Goal: Navigation & Orientation: Find specific page/section

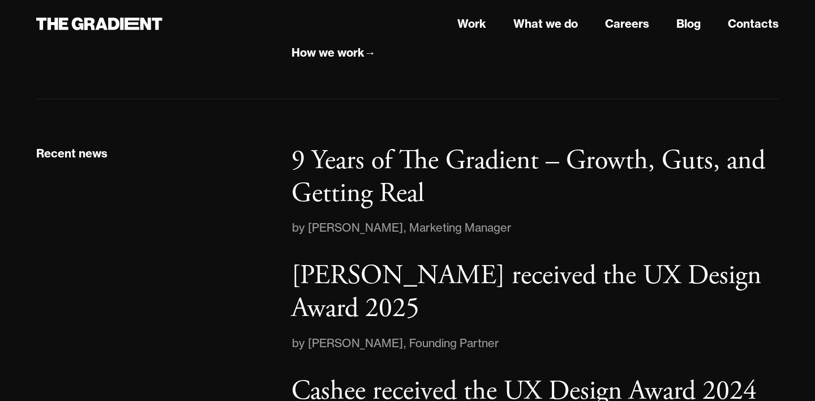
scroll to position [1595, 0]
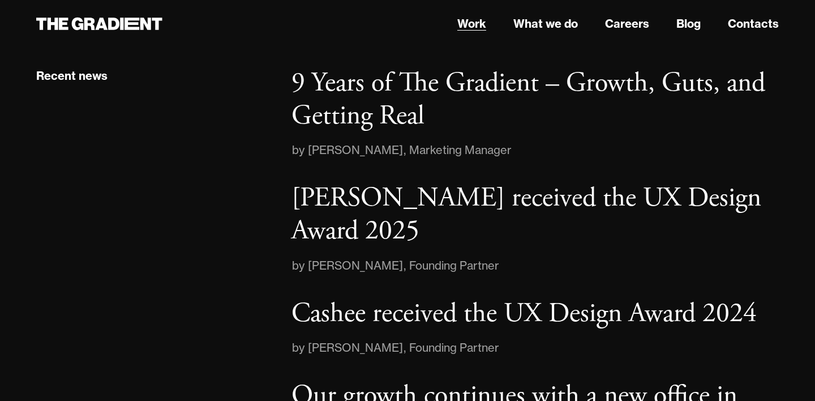
click at [477, 29] on link "Work" at bounding box center [471, 23] width 29 height 17
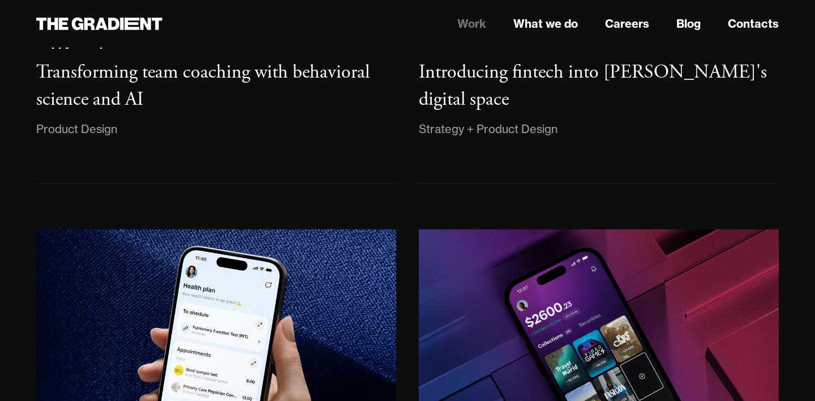
scroll to position [938, 0]
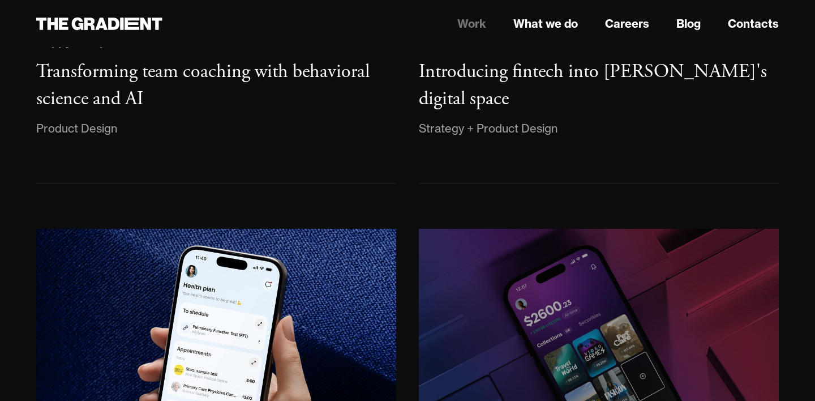
click at [559, 303] on img at bounding box center [598, 366] width 365 height 280
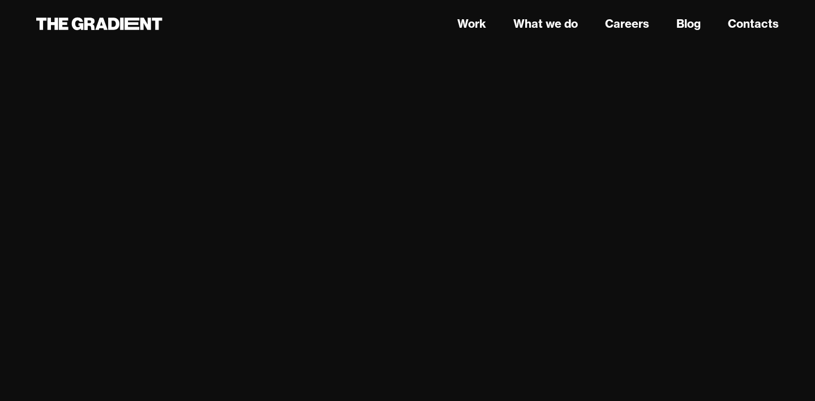
scroll to position [5719, 0]
